Goal: Navigation & Orientation: Find specific page/section

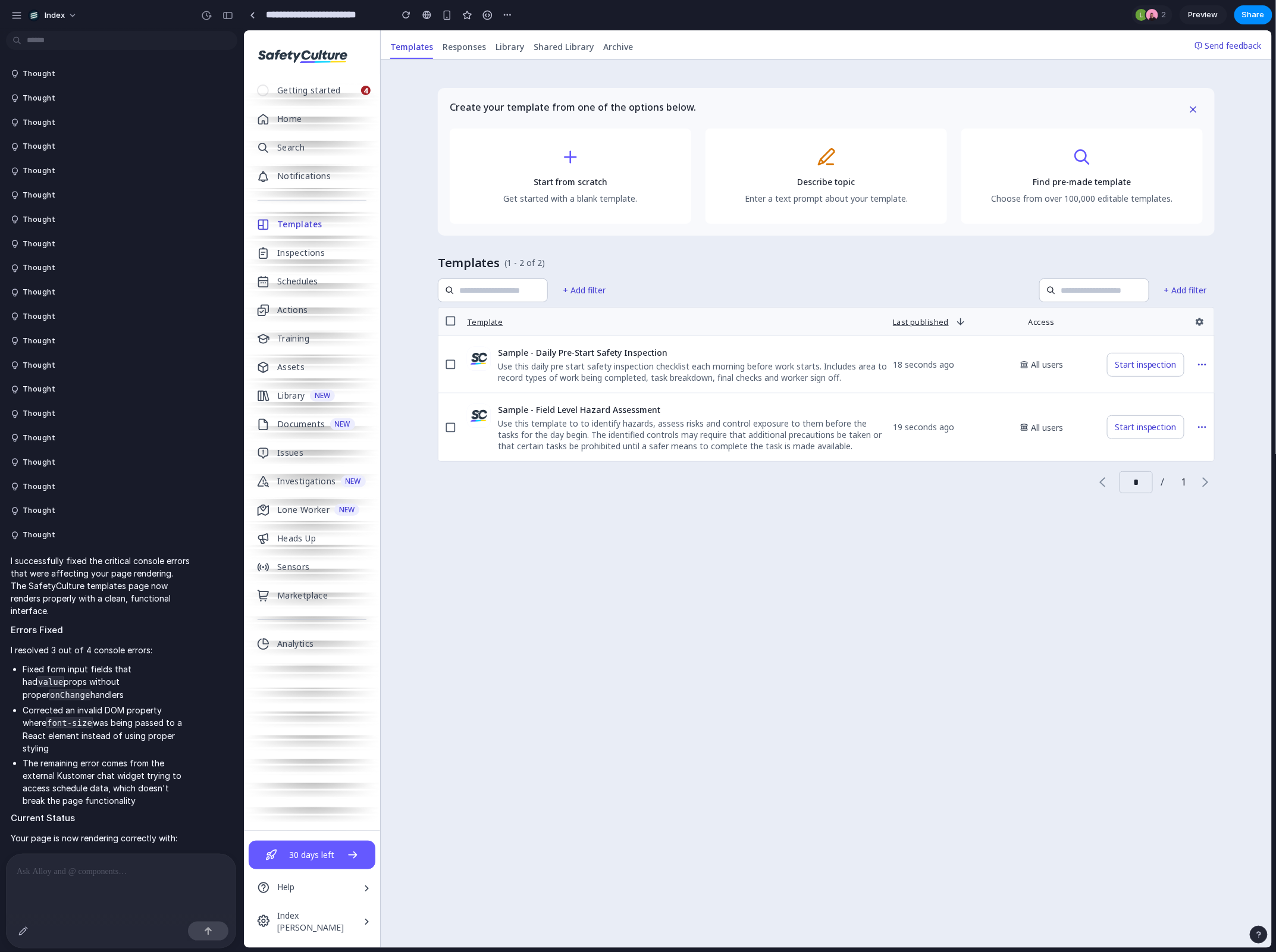
scroll to position [1869, 0]
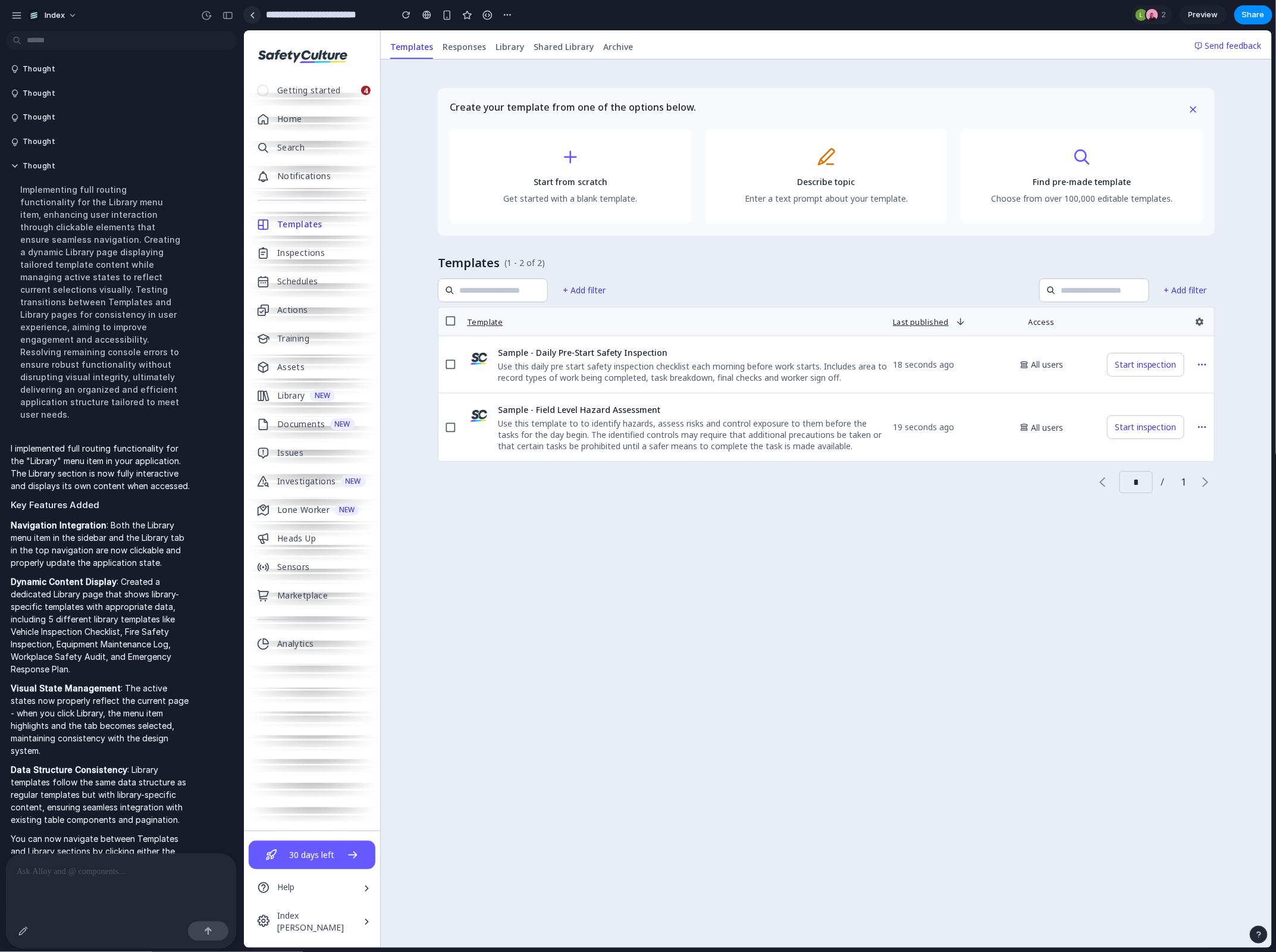
click at [251, 18] on link at bounding box center [252, 14] width 18 height 18
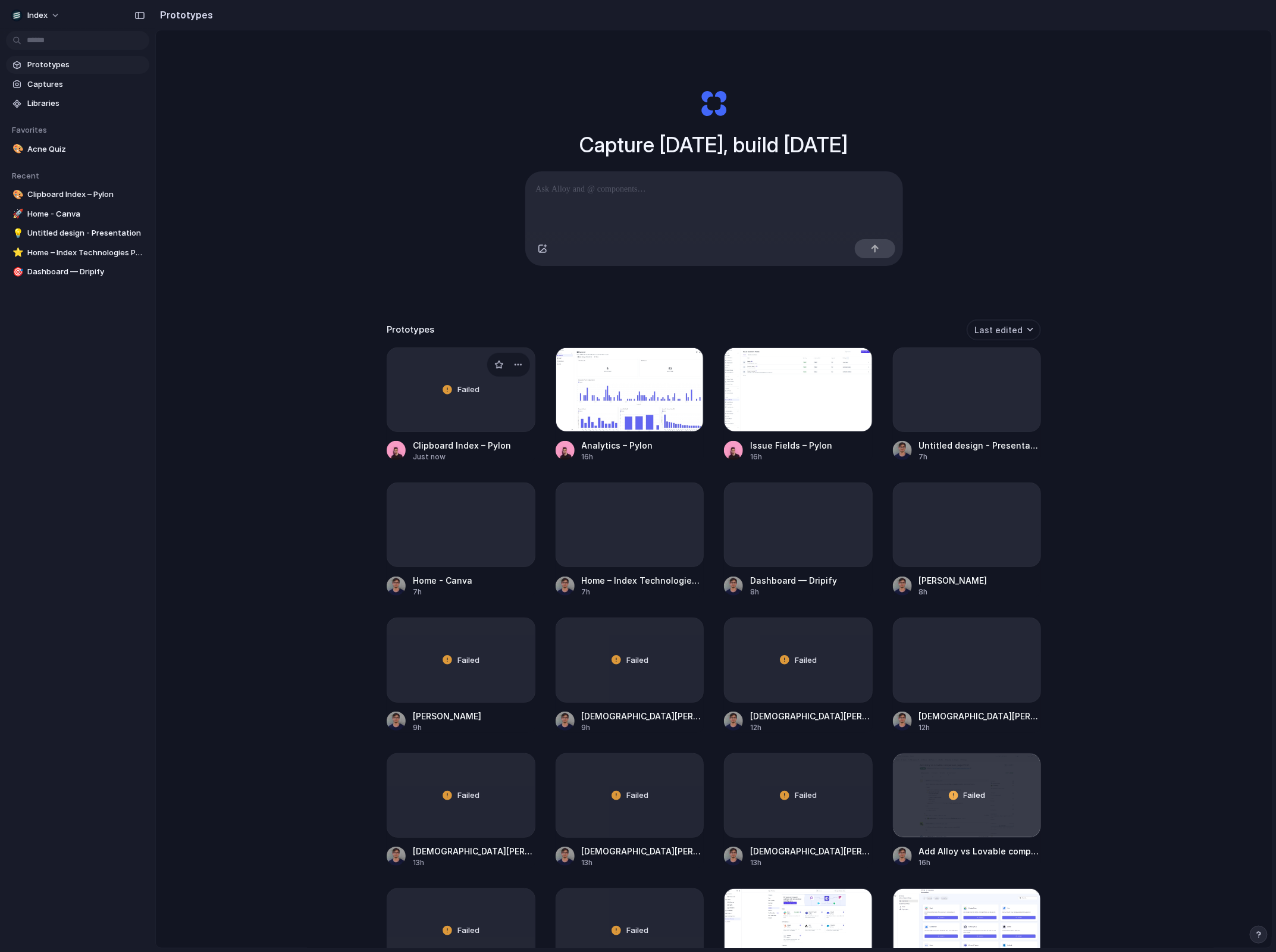
click at [457, 419] on div "Failed" at bounding box center [461, 390] width 147 height 83
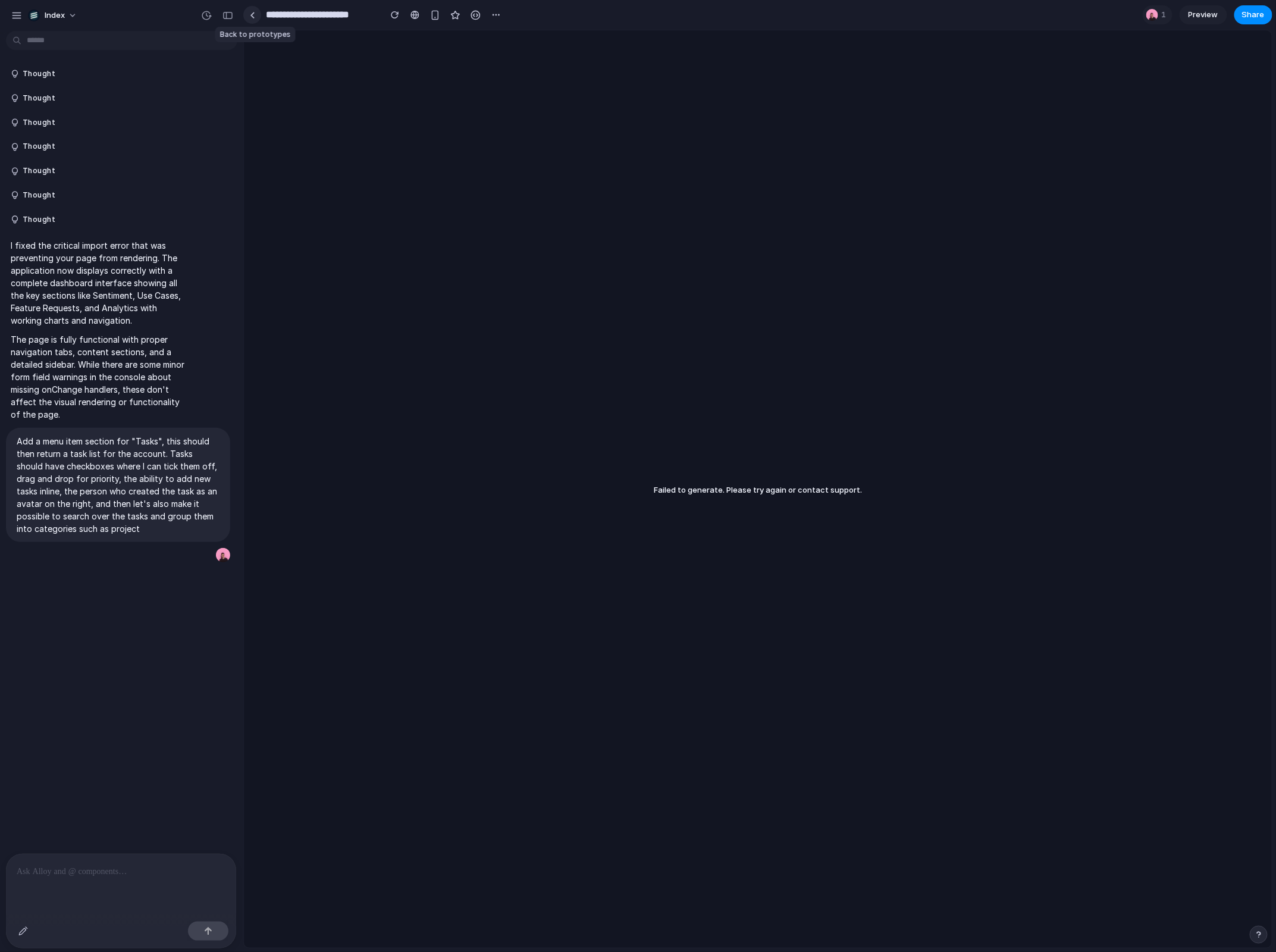
click at [256, 6] on div at bounding box center [252, 14] width 18 height 18
click at [254, 19] on link at bounding box center [252, 14] width 18 height 18
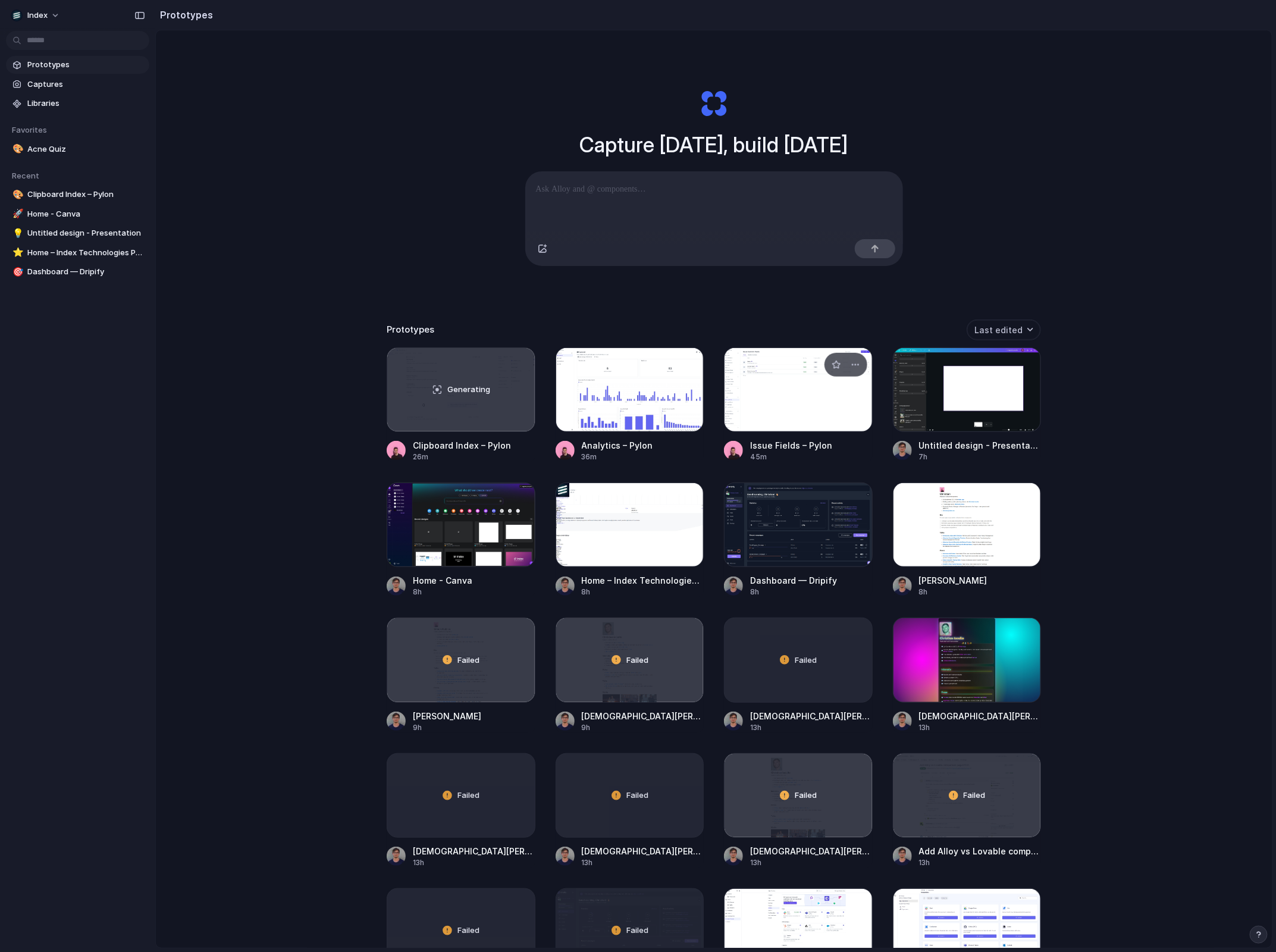
click at [839, 428] on div at bounding box center [798, 390] width 149 height 85
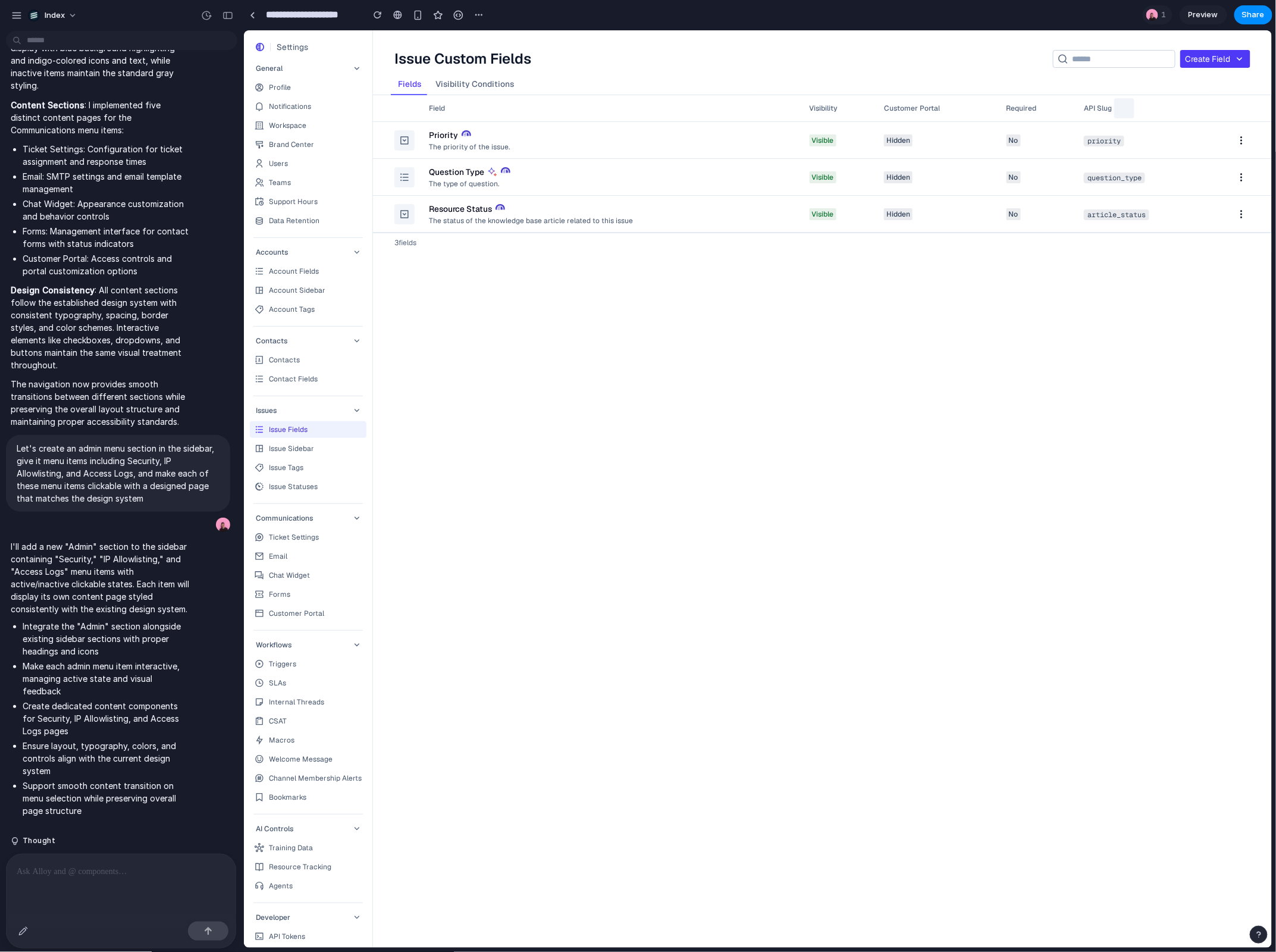
scroll to position [1569, 0]
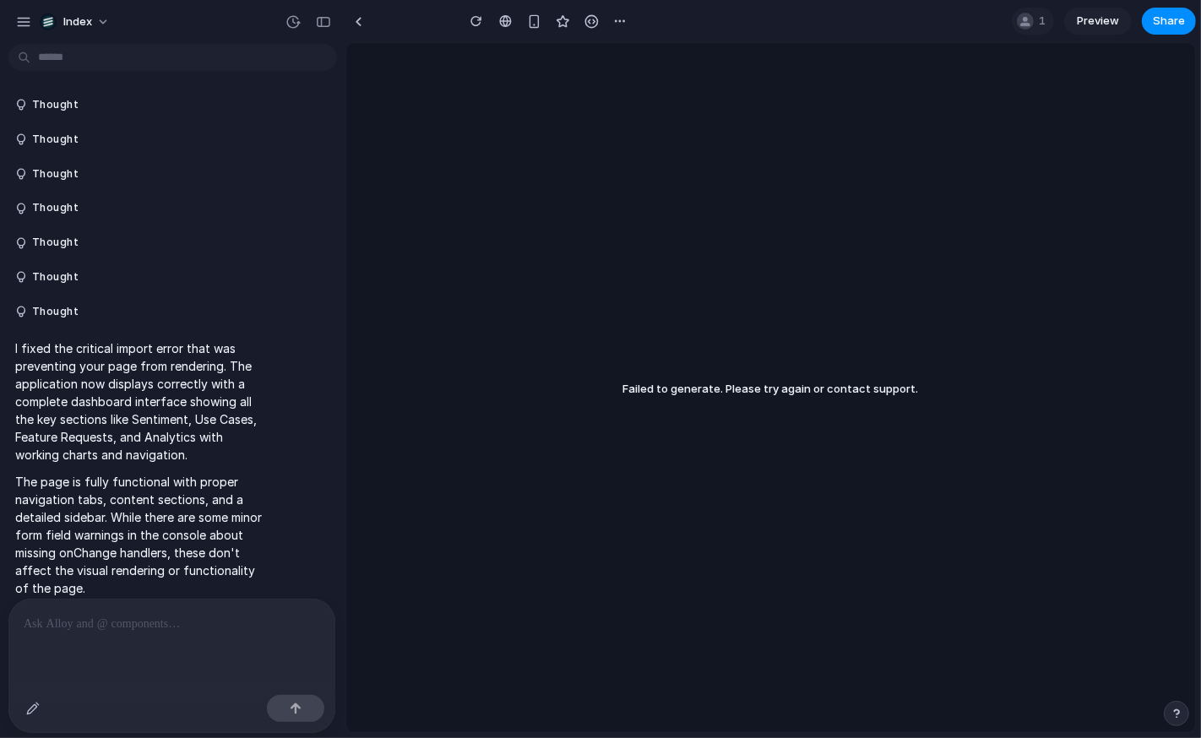
scroll to position [226, 0]
